Goal: Check status: Check status

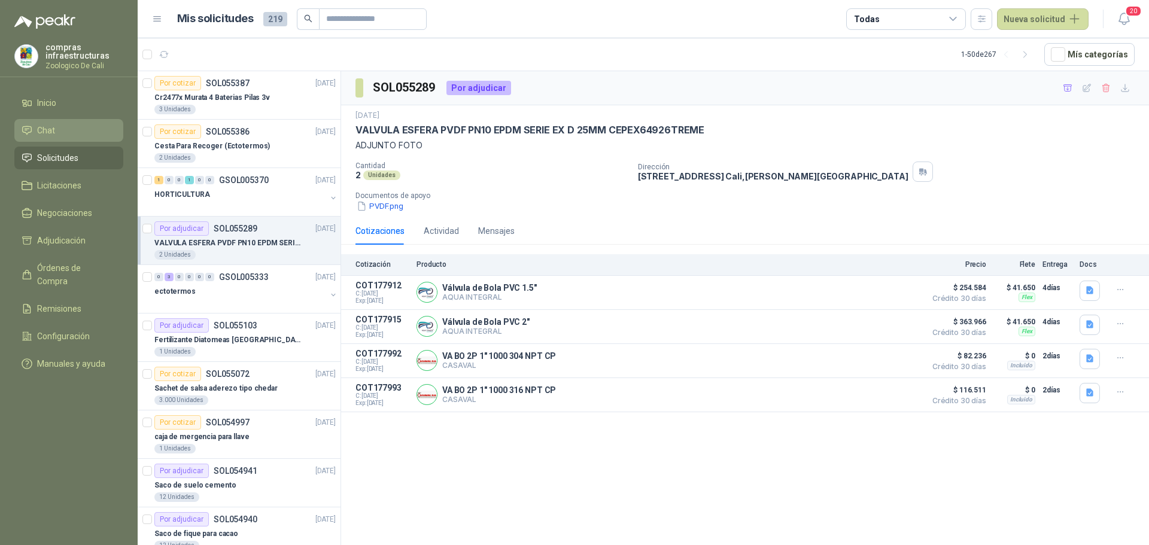
click at [61, 130] on li "Chat" at bounding box center [69, 130] width 95 height 13
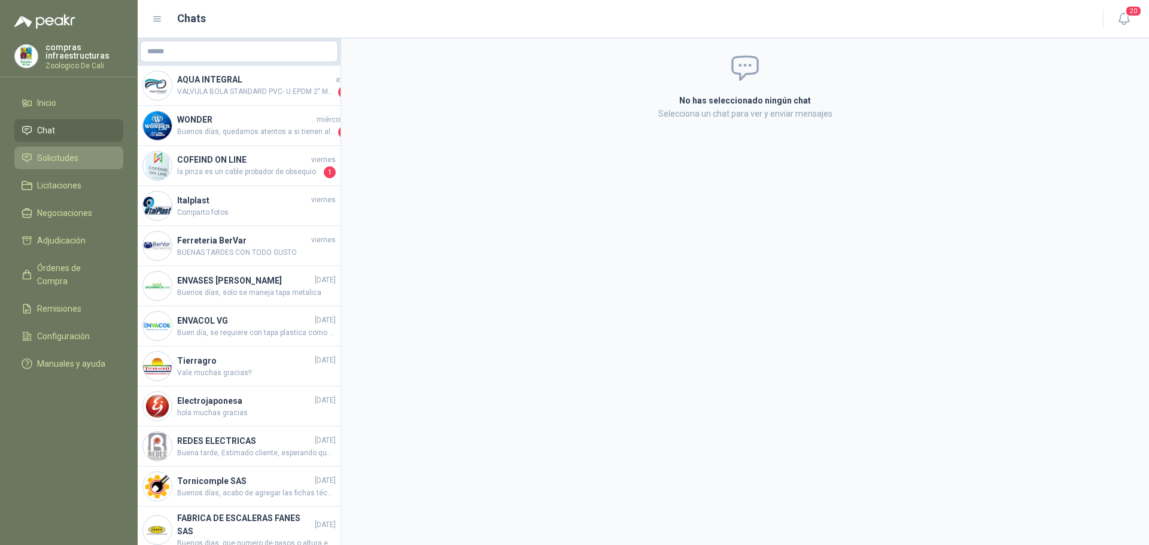
click at [69, 157] on span "Solicitudes" at bounding box center [57, 157] width 41 height 13
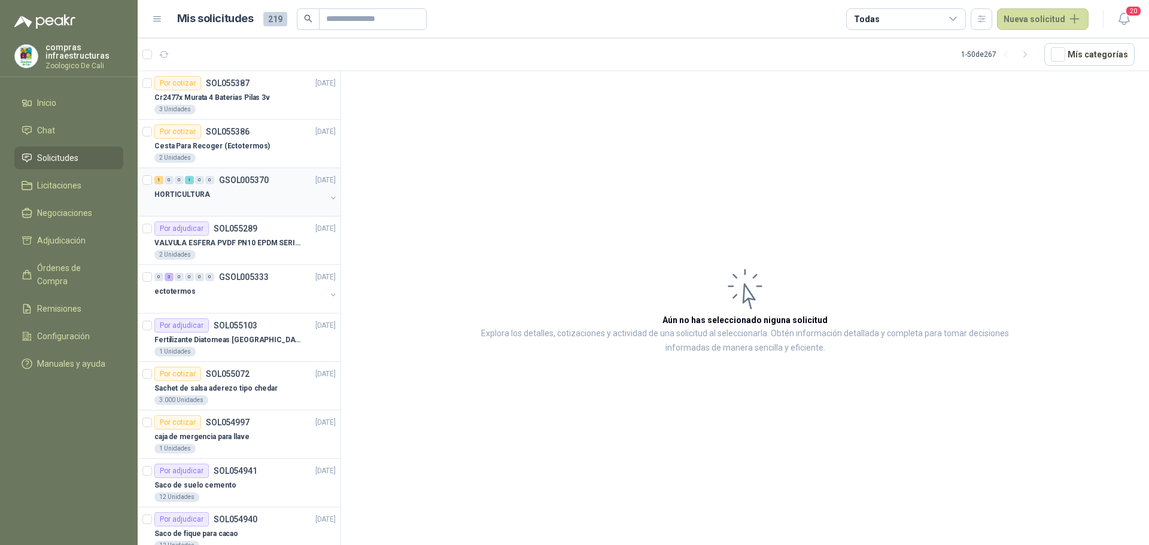
click at [263, 176] on p "GSOL005370" at bounding box center [244, 180] width 50 height 8
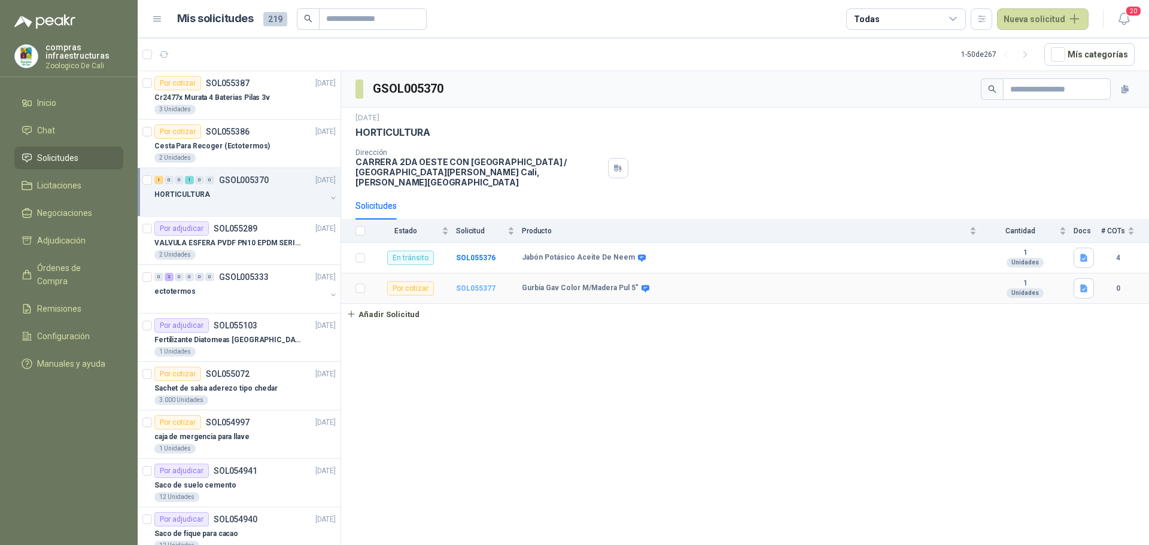
click at [473, 284] on b "SOL055377" at bounding box center [475, 288] width 39 height 8
